Goal: Task Accomplishment & Management: Manage account settings

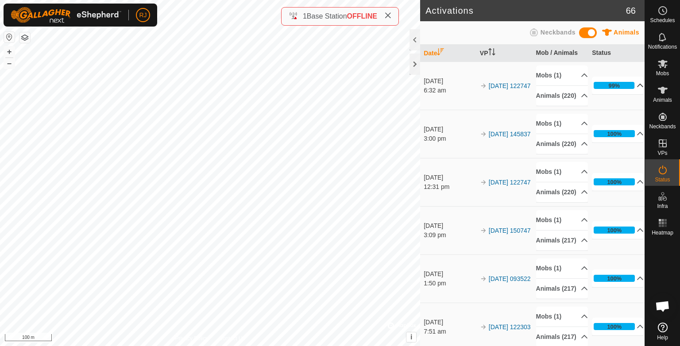
click at [625, 90] on p-accordion-header "99%" at bounding box center [618, 86] width 52 height 18
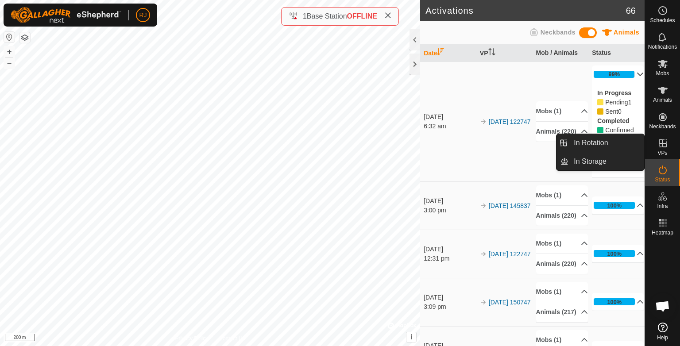
click at [660, 144] on icon at bounding box center [662, 143] width 11 height 11
click at [584, 143] on link "In Rotation" at bounding box center [606, 143] width 76 height 18
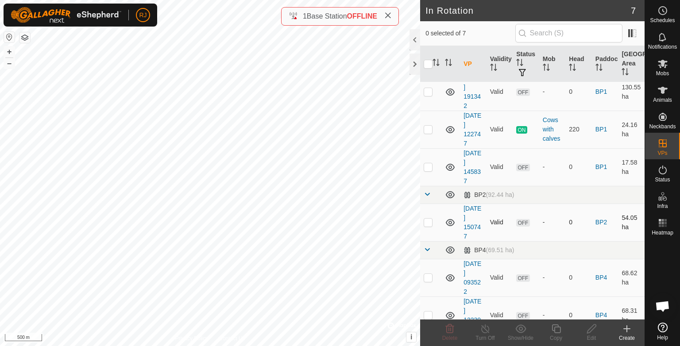
scroll to position [78, 0]
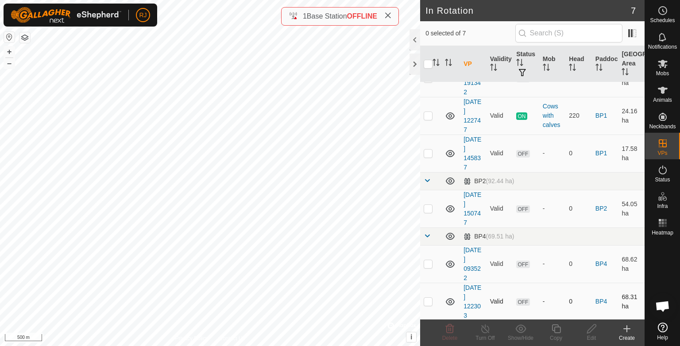
click at [428, 301] on p-checkbox at bounding box center [428, 301] width 9 height 7
checkbox input "false"
click at [430, 262] on p-checkbox at bounding box center [428, 263] width 9 height 7
click at [450, 328] on icon at bounding box center [450, 328] width 8 height 9
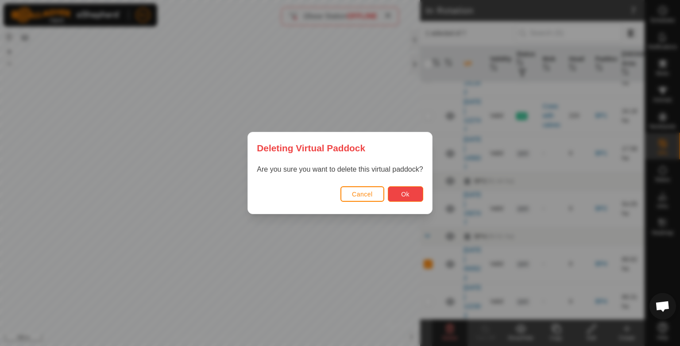
click at [418, 194] on button "Ok" at bounding box center [405, 193] width 35 height 15
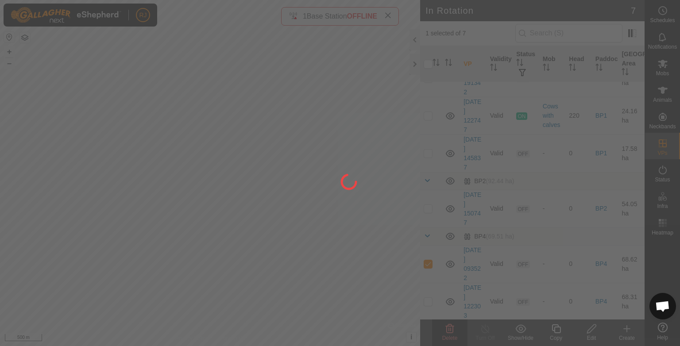
checkbox input "false"
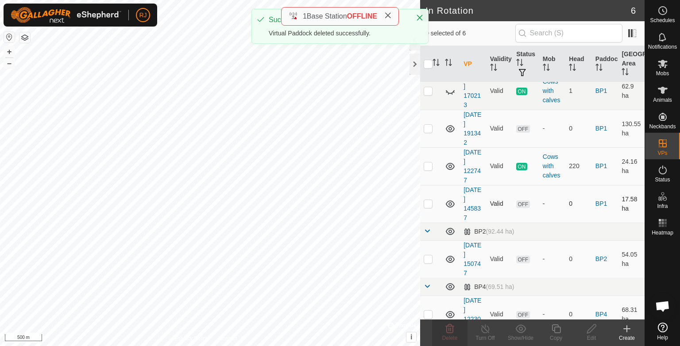
scroll to position [40, 0]
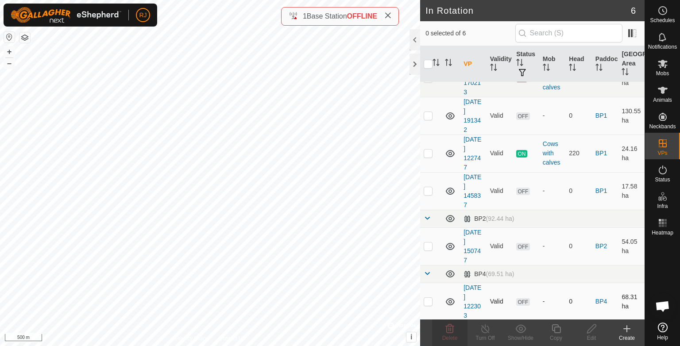
click at [425, 304] on p-checkbox at bounding box center [428, 301] width 9 height 7
click at [450, 332] on icon at bounding box center [450, 328] width 8 height 9
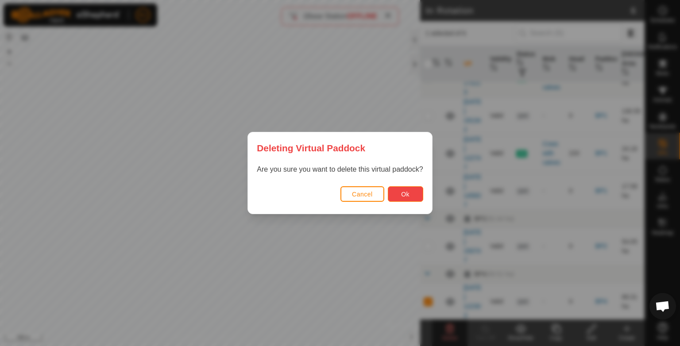
click at [407, 196] on span "Ok" at bounding box center [405, 194] width 8 height 7
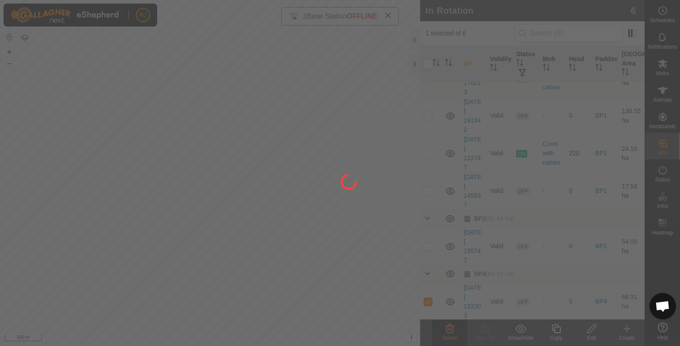
checkbox input "false"
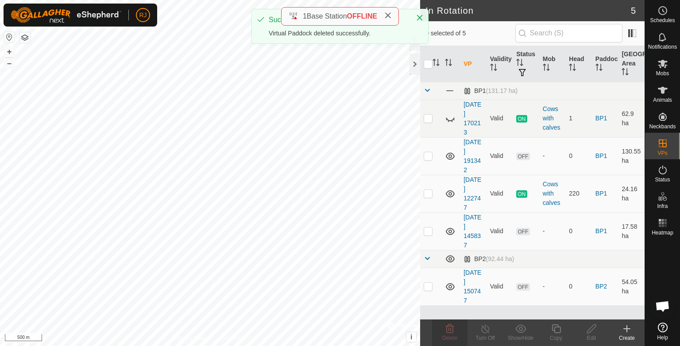
scroll to position [0, 0]
click at [426, 264] on td at bounding box center [430, 259] width 21 height 18
click at [427, 257] on span at bounding box center [427, 258] width 7 height 7
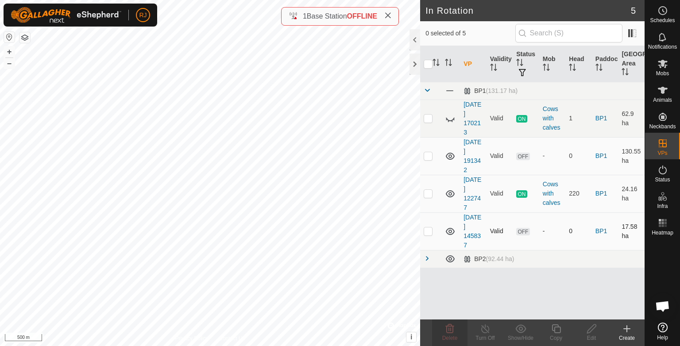
click at [430, 232] on p-checkbox at bounding box center [428, 231] width 9 height 7
click at [454, 335] on span "Delete" at bounding box center [449, 338] width 15 height 6
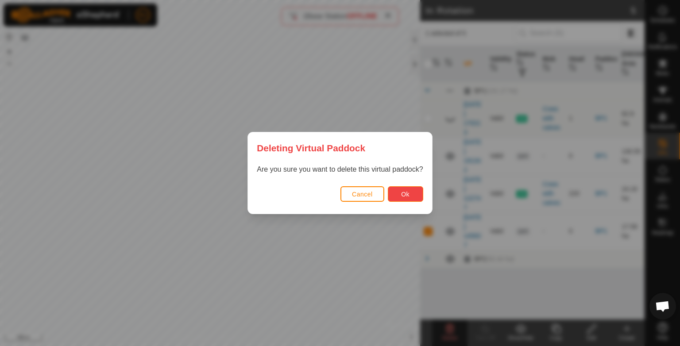
click at [406, 197] on span "Ok" at bounding box center [405, 194] width 8 height 7
checkbox input "false"
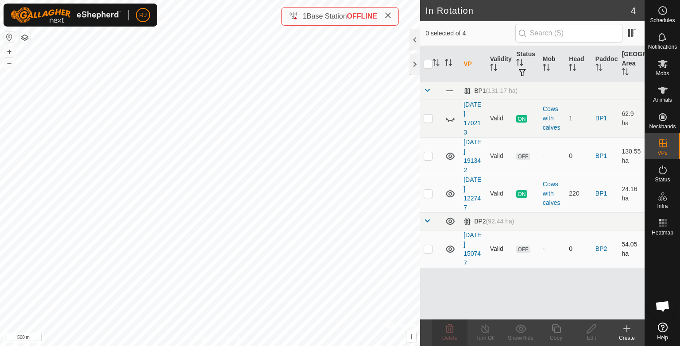
click at [432, 232] on td at bounding box center [430, 249] width 21 height 38
checkbox input "true"
click at [451, 331] on icon at bounding box center [449, 329] width 11 height 11
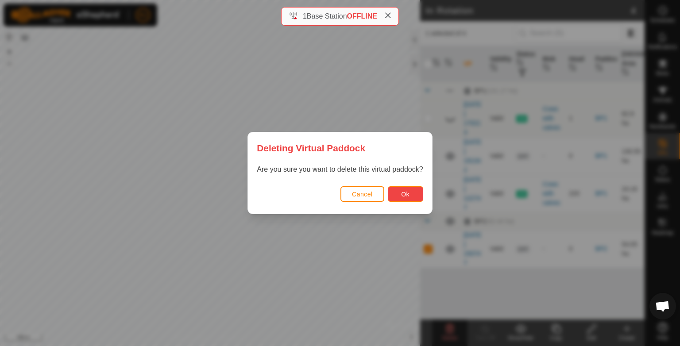
click at [404, 193] on span "Ok" at bounding box center [405, 194] width 8 height 7
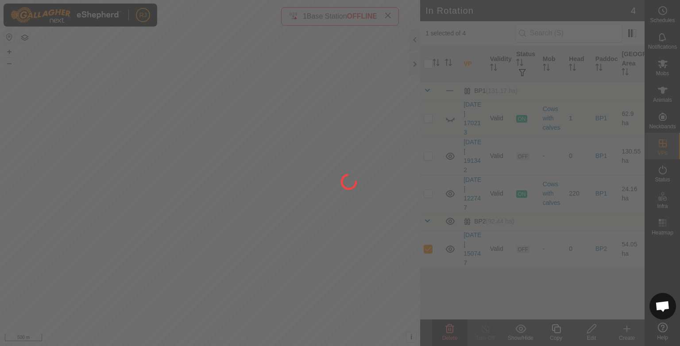
checkbox input "false"
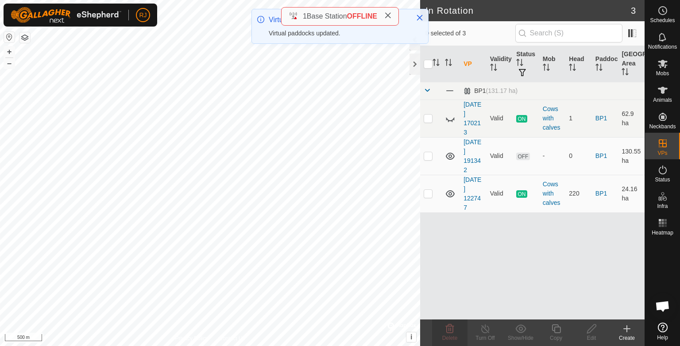
click at [428, 157] on p-checkbox at bounding box center [428, 155] width 9 height 7
checkbox input "false"
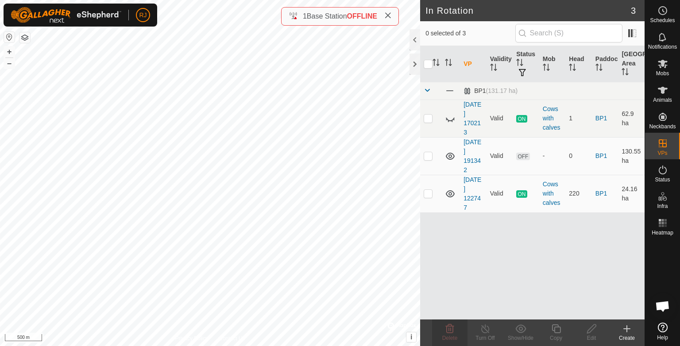
click at [625, 325] on icon at bounding box center [626, 329] width 11 height 11
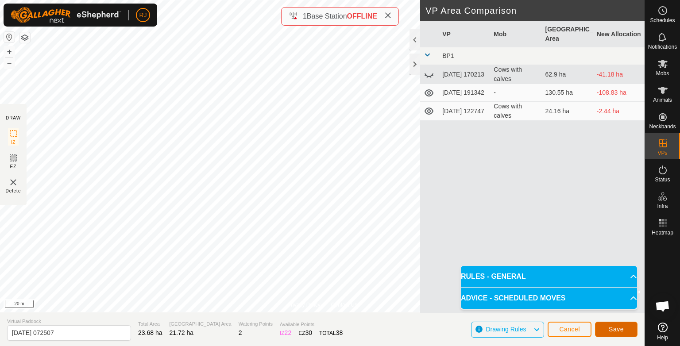
click at [621, 327] on span "Save" at bounding box center [616, 329] width 15 height 7
